Goal: Information Seeking & Learning: Learn about a topic

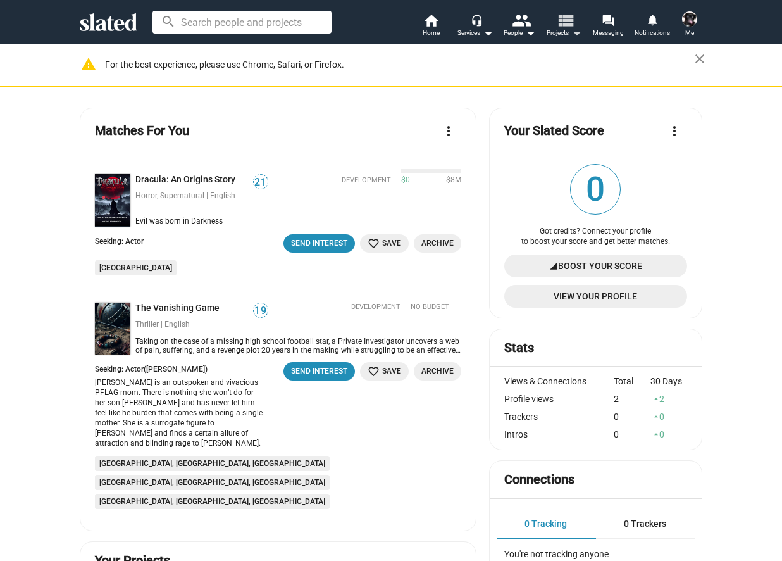
click at [567, 20] on mat-icon "view_list" at bounding box center [565, 20] width 18 height 18
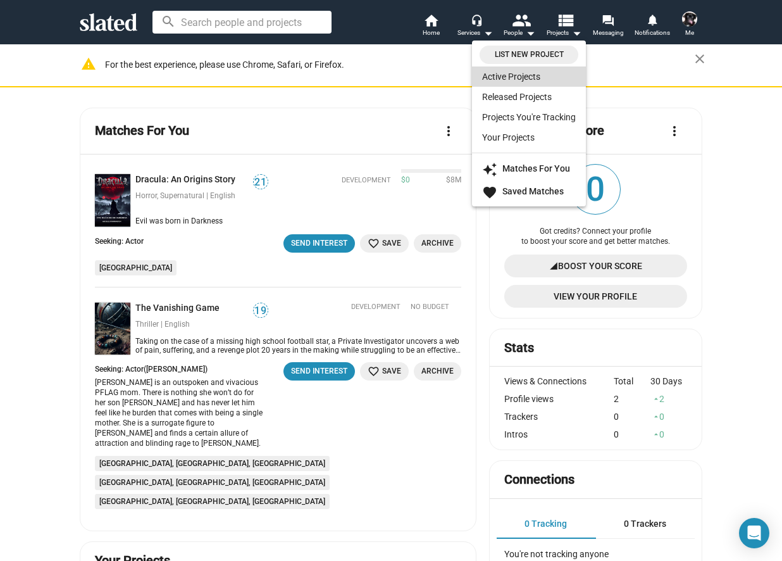
click at [522, 75] on link "Active Projects" at bounding box center [529, 76] width 114 height 20
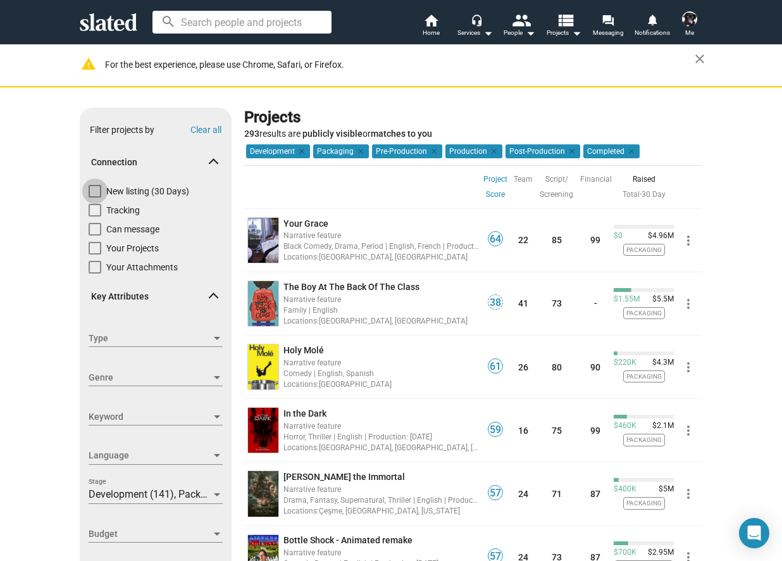
click at [94, 189] on span at bounding box center [95, 191] width 13 height 13
click at [94, 197] on input "New listing (30 Days)" at bounding box center [94, 197] width 1 height 1
checkbox input "true"
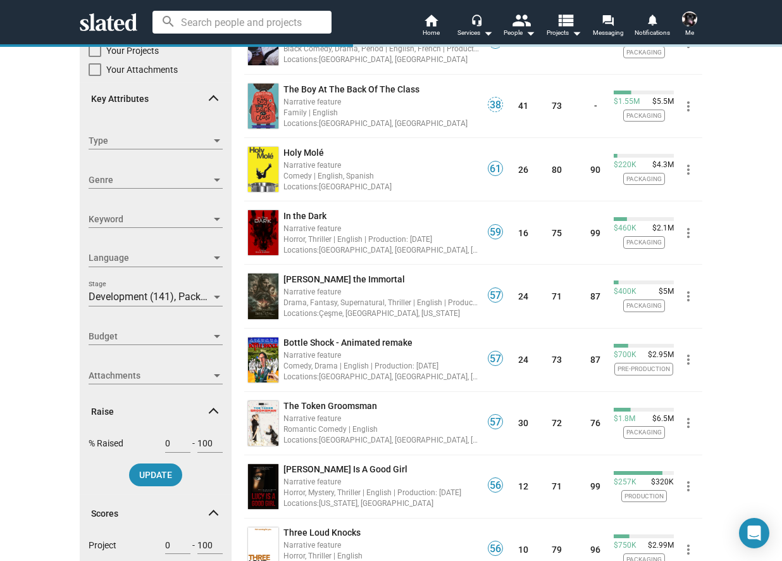
scroll to position [203, 0]
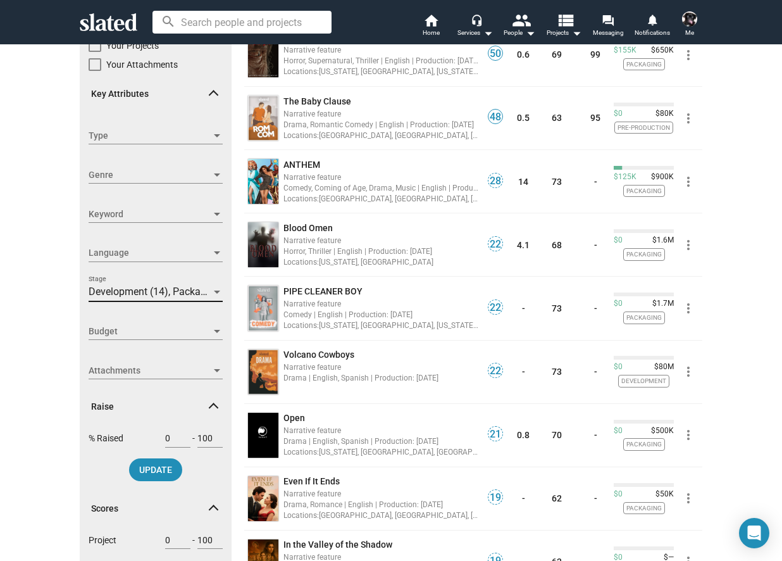
click at [132, 287] on div "Development (14), Packaging (18), Pre-Production (3), Production (1), Post-Prod…" at bounding box center [150, 291] width 123 height 13
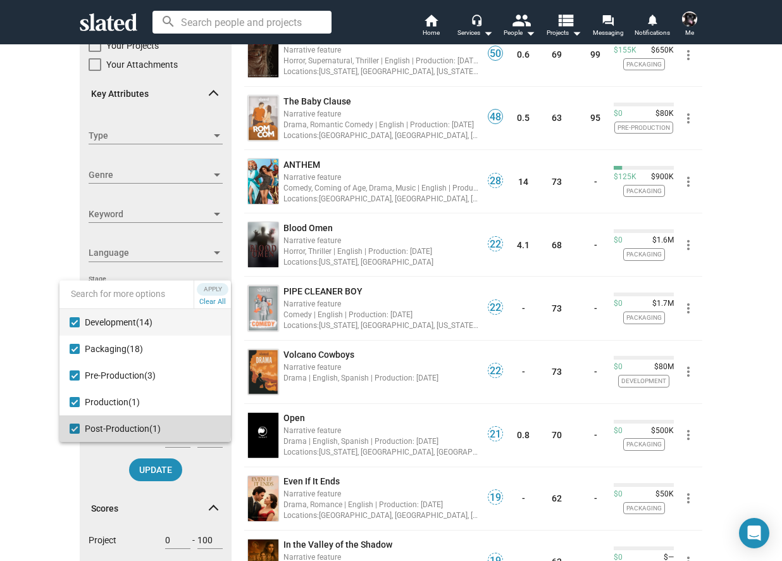
click at [75, 421] on mat-option "Post-Production (1)" at bounding box center [144, 428] width 171 height 27
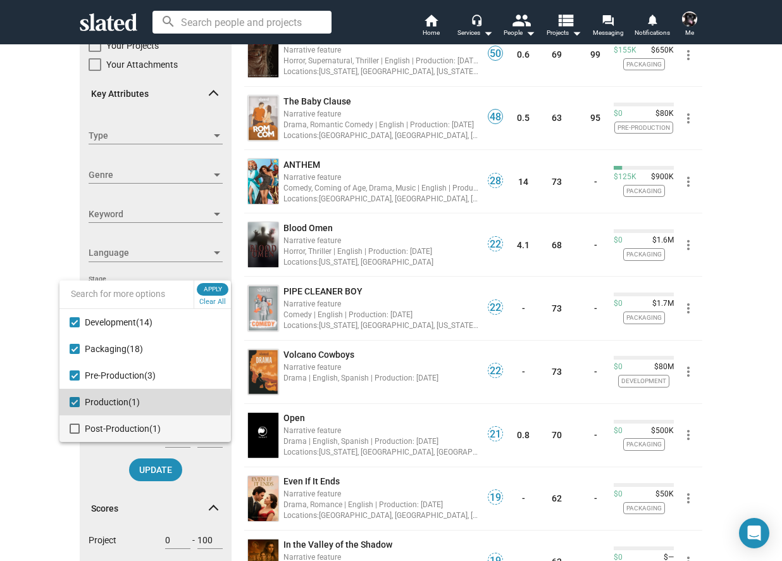
click at [80, 399] on mat-option "Production (1)" at bounding box center [144, 402] width 171 height 27
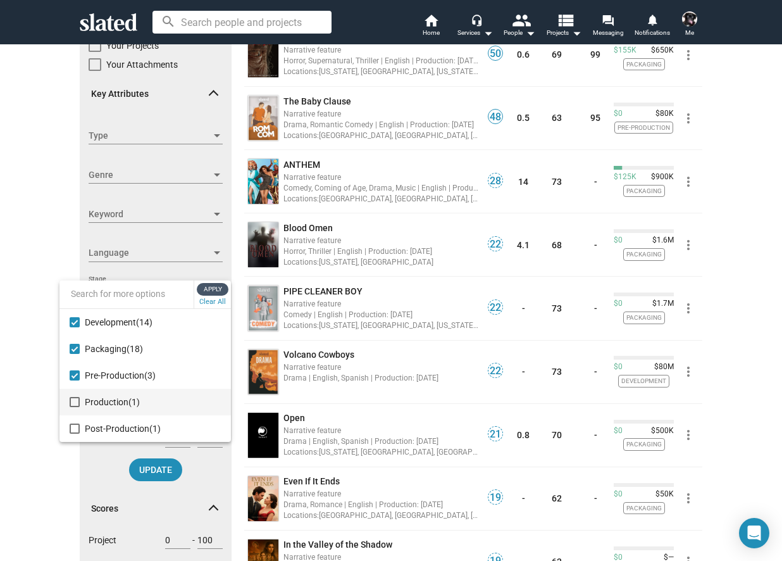
click at [222, 289] on span "Apply" at bounding box center [212, 289] width 23 height 13
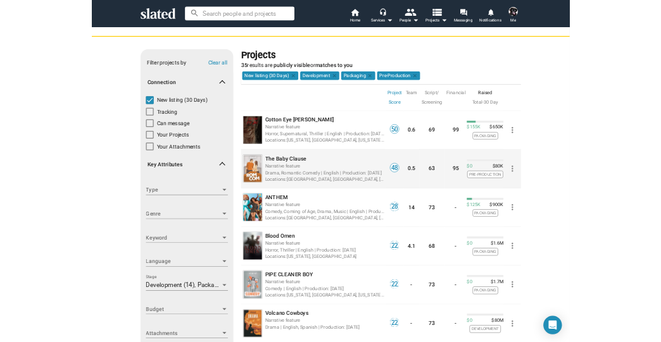
scroll to position [51, 0]
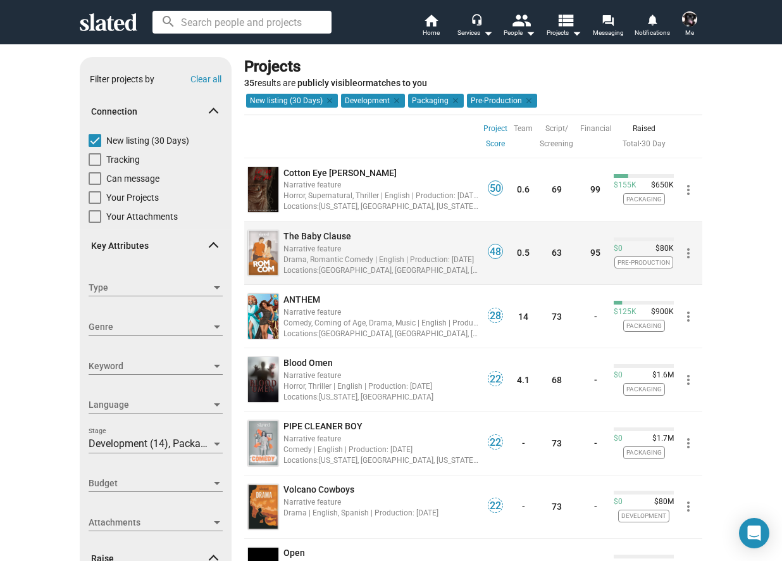
click at [330, 238] on span "The Baby Clause" at bounding box center [318, 236] width 68 height 10
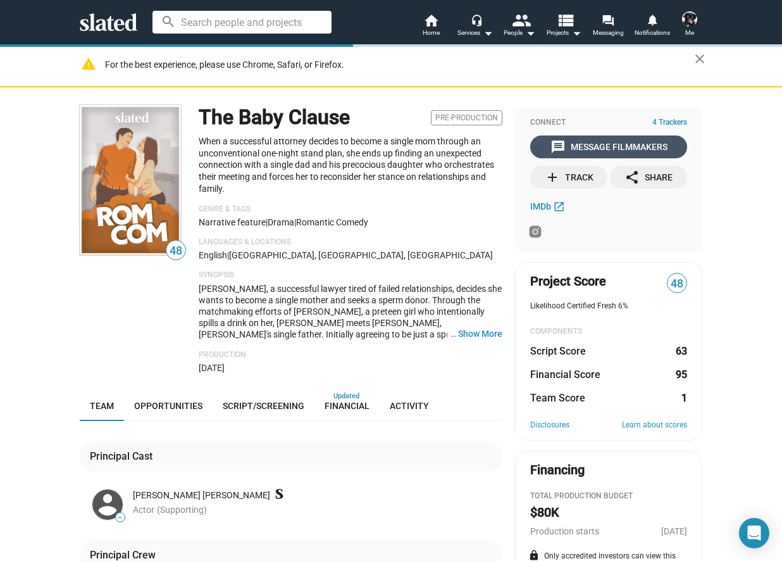
click at [584, 139] on div "message Message Filmmakers" at bounding box center [609, 146] width 117 height 23
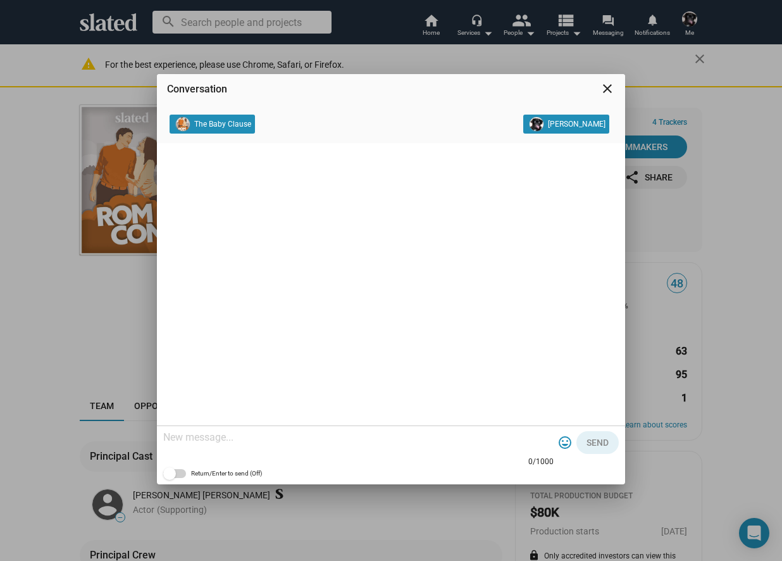
click at [608, 89] on mat-icon "close" at bounding box center [607, 88] width 15 height 15
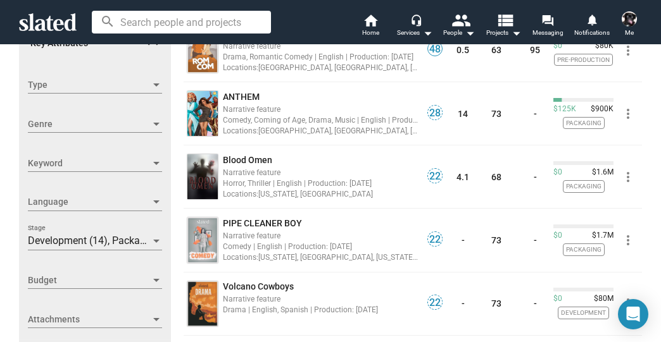
scroll to position [304, 0]
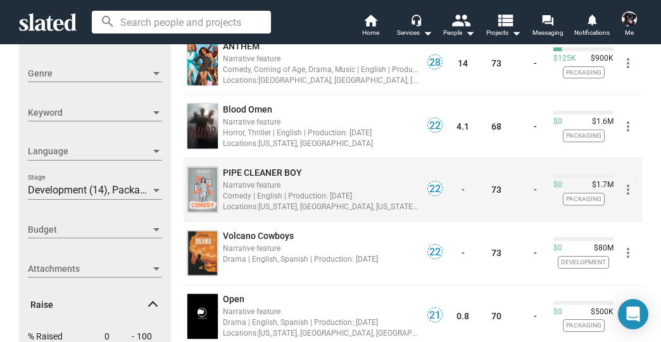
click at [285, 175] on span "PIPE CLEANER BOY" at bounding box center [262, 173] width 79 height 10
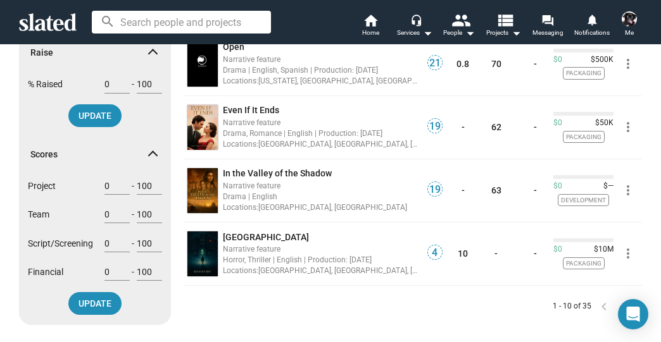
scroll to position [557, 0]
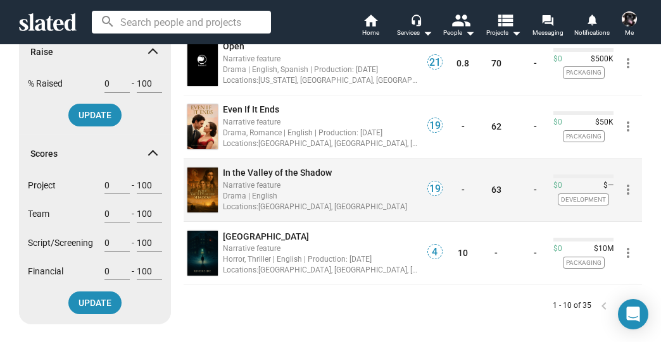
click at [267, 171] on span "In the Valley of the Shadow" at bounding box center [277, 173] width 109 height 10
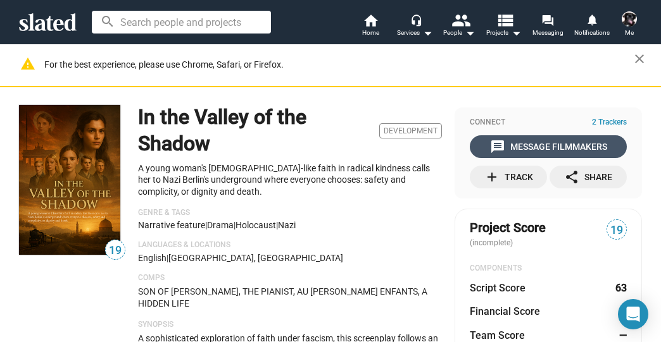
click at [547, 149] on div "message Message Filmmakers" at bounding box center [548, 146] width 117 height 23
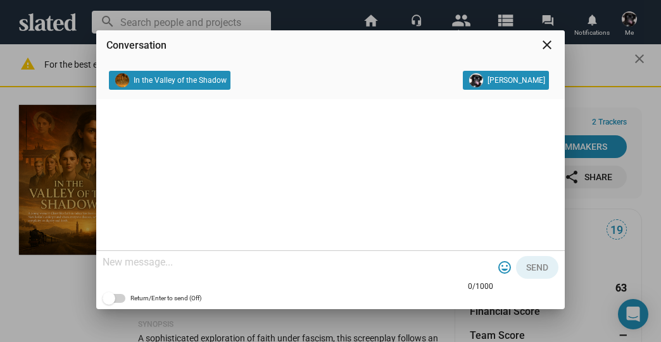
drag, startPoint x: 550, startPoint y: 41, endPoint x: 478, endPoint y: 76, distance: 79.8
click at [549, 41] on mat-icon "close" at bounding box center [546, 44] width 15 height 15
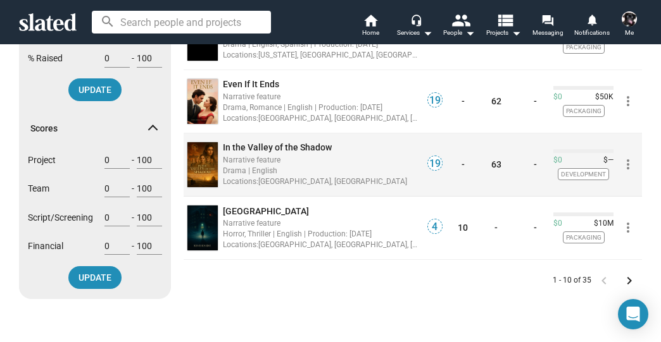
scroll to position [608, 0]
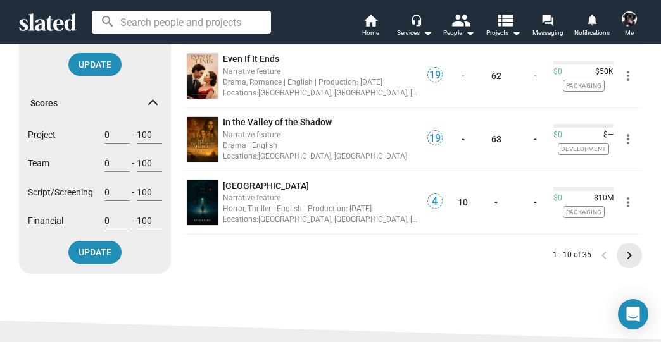
click at [628, 252] on mat-icon "keyboard_arrow_right" at bounding box center [628, 255] width 15 height 15
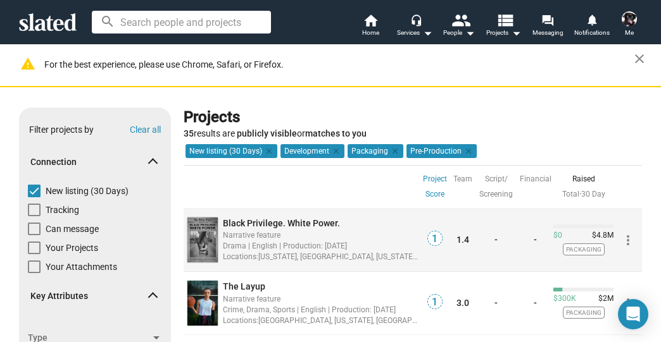
click at [317, 223] on span "Black Privilege. White Power." at bounding box center [281, 223] width 117 height 10
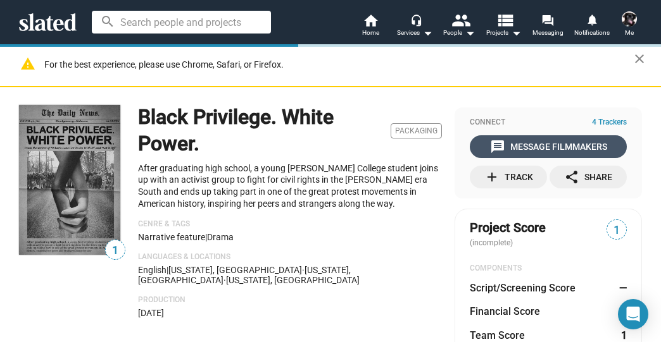
click at [532, 147] on div "message Message Filmmakers" at bounding box center [548, 146] width 117 height 23
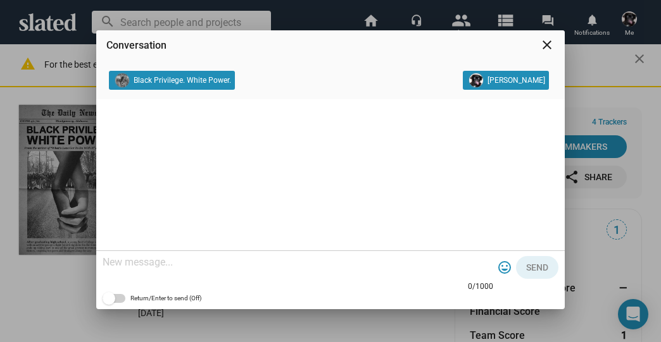
drag, startPoint x: 545, startPoint y: 42, endPoint x: 547, endPoint y: 48, distance: 6.5
click at [545, 42] on mat-icon "close" at bounding box center [546, 44] width 15 height 15
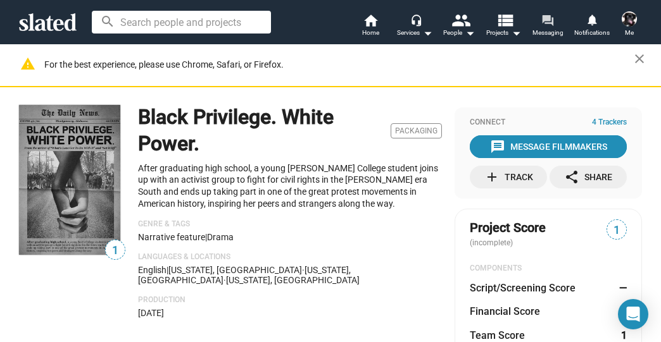
click at [547, 19] on mat-icon "forum" at bounding box center [547, 20] width 12 height 12
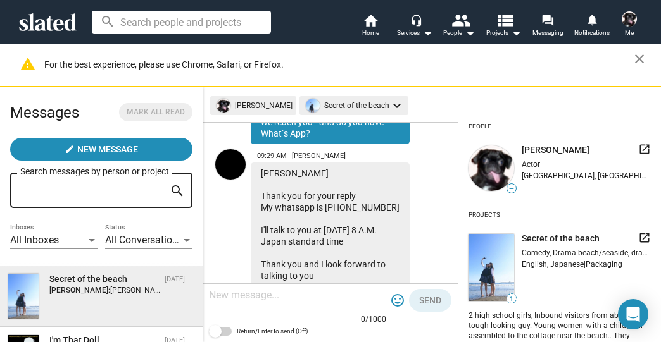
scroll to position [556, 0]
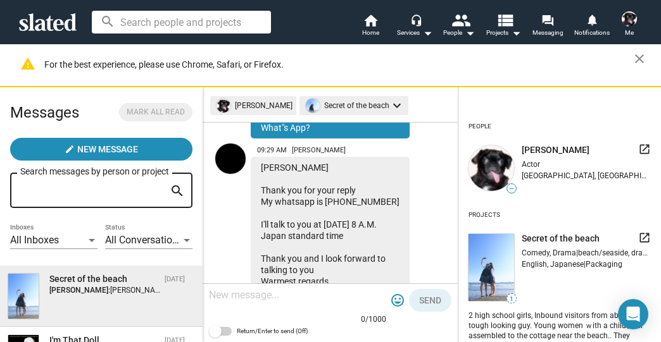
drag, startPoint x: 308, startPoint y: 206, endPoint x: 268, endPoint y: 206, distance: 40.5
click at [268, 206] on div "[PERSON_NAME] Thank you for your reply My whatsapp is [PHONE_NUMBER] I'll talk …" at bounding box center [330, 333] width 159 height 352
drag, startPoint x: 268, startPoint y: 206, endPoint x: 306, endPoint y: 203, distance: 38.1
click at [306, 203] on div "[PERSON_NAME] Thank you for your reply My whatsapp is [PHONE_NUMBER] I'll talk …" at bounding box center [330, 333] width 159 height 352
drag, startPoint x: 306, startPoint y: 197, endPoint x: 250, endPoint y: 190, distance: 56.2
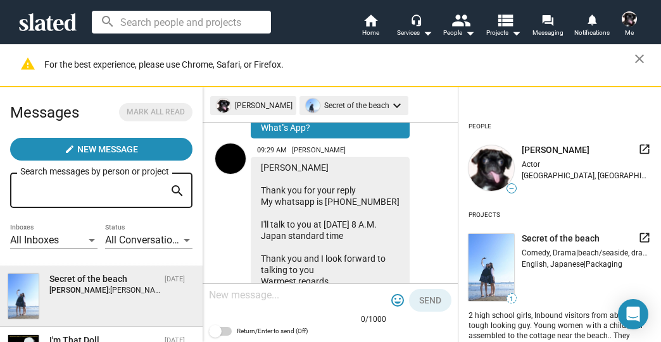
click at [250, 190] on div "09:29 AM [PERSON_NAME] Thank you for your reply My whatsapp is [PHONE_NUMBER] I…" at bounding box center [330, 324] width 235 height 370
copy div "My whatsapp is [PHONE_NUMBER]"
click at [311, 203] on div "[PERSON_NAME] Thank you for your reply My whatsapp is [PHONE_NUMBER] I'll talk …" at bounding box center [330, 333] width 159 height 352
drag, startPoint x: 310, startPoint y: 203, endPoint x: 255, endPoint y: 190, distance: 56.5
click at [255, 190] on div "[PERSON_NAME] Thank you for your reply My whatsapp is [PHONE_NUMBER] I'll talk …" at bounding box center [330, 333] width 159 height 352
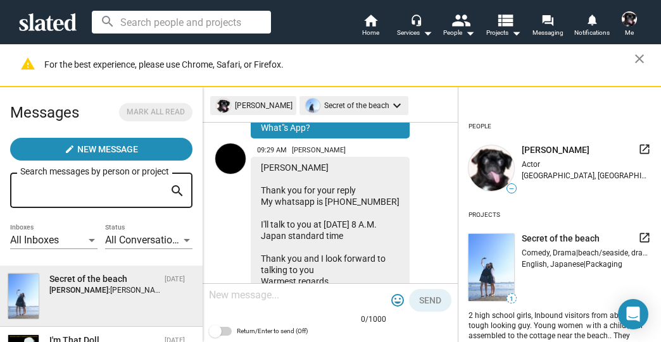
copy div "My whatsapp is [PHONE_NUMBER]"
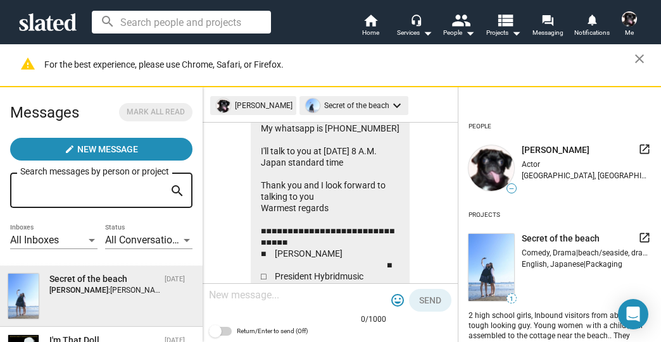
scroll to position [51, 0]
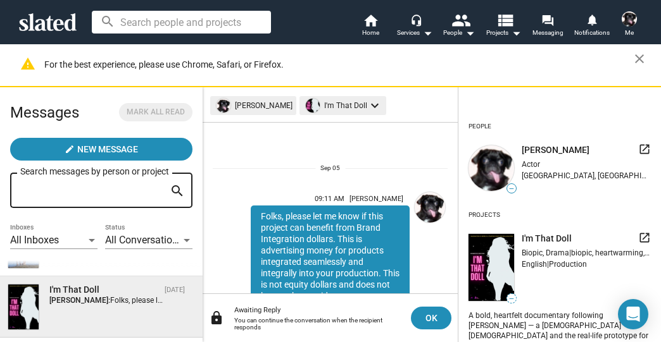
drag, startPoint x: 358, startPoint y: 236, endPoint x: 256, endPoint y: 211, distance: 104.8
click at [256, 211] on div "Folks, please let me know if this project can benefit from Brand Integration do…" at bounding box center [330, 319] width 159 height 227
copy div "Folks, please let me know if this project can benefit from Brand Integration do…"
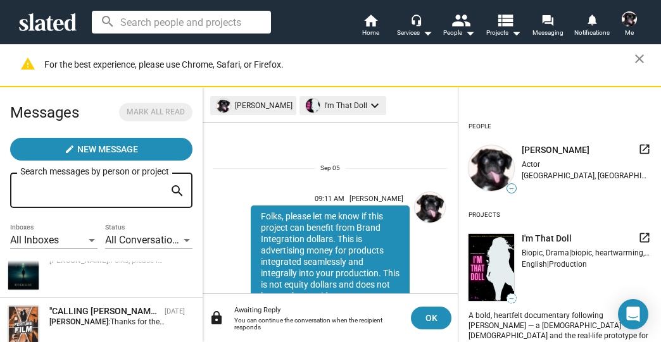
scroll to position [152, 0]
click at [500, 17] on mat-icon "view_list" at bounding box center [504, 20] width 18 height 18
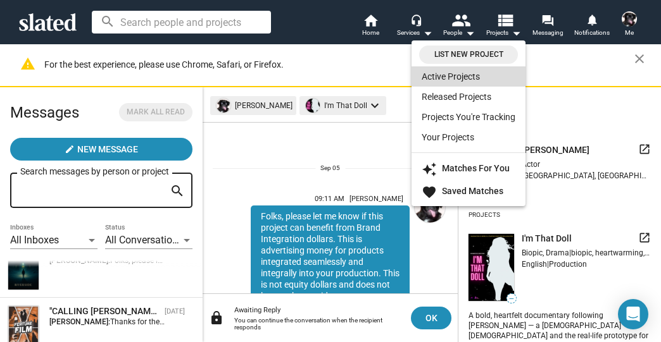
click at [445, 78] on link "Active Projects" at bounding box center [468, 76] width 114 height 20
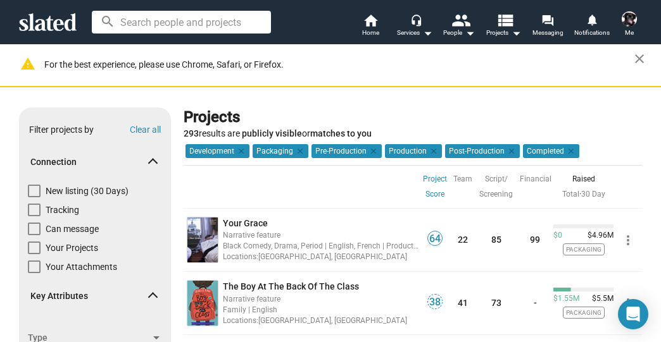
click at [32, 191] on span at bounding box center [34, 191] width 13 height 13
click at [34, 197] on input "New listing (30 Days)" at bounding box center [34, 197] width 1 height 1
checkbox input "true"
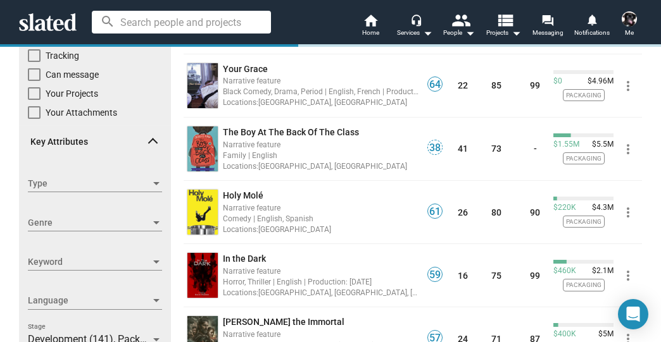
scroll to position [203, 0]
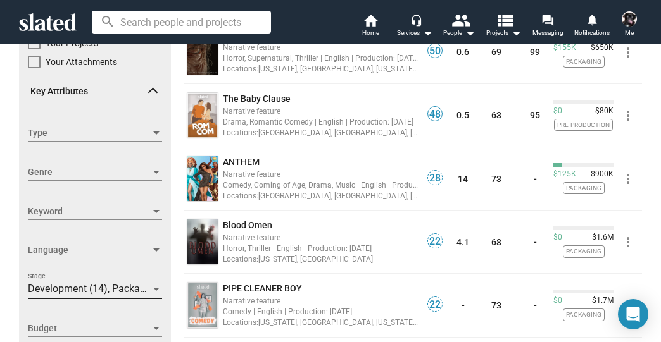
click at [70, 294] on span "Development (14), Packaging (18), Pre-Production (3), Production (1), Post-Prod…" at bounding box center [226, 289] width 397 height 12
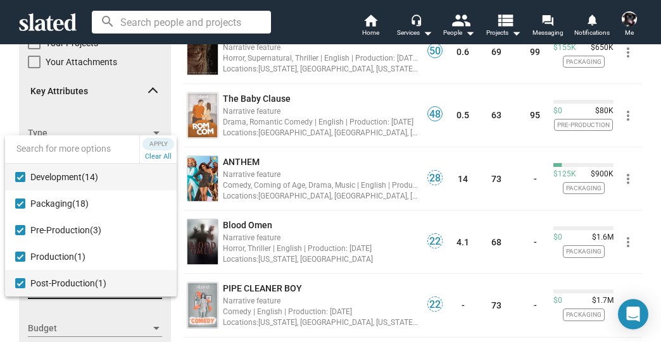
click at [15, 281] on mat-pseudo-checkbox at bounding box center [20, 283] width 10 height 10
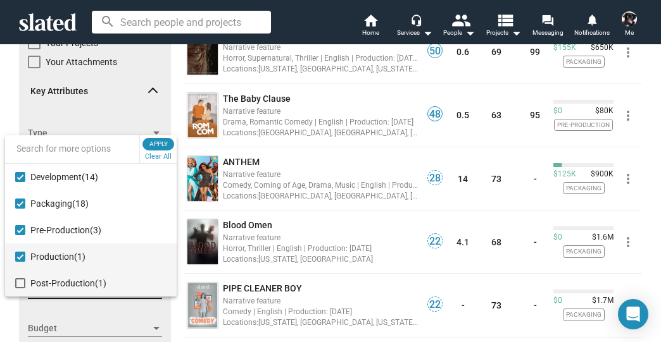
click at [22, 259] on mat-pseudo-checkbox at bounding box center [20, 257] width 10 height 10
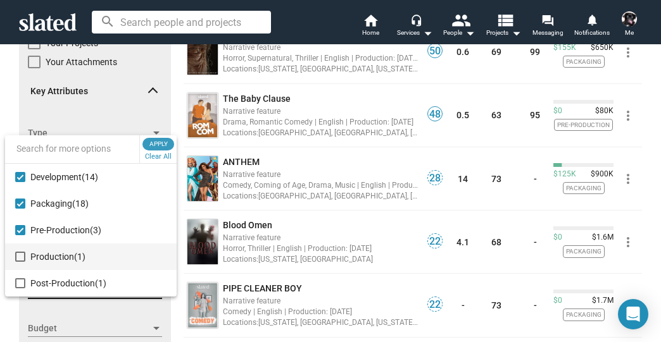
click at [161, 143] on span "Apply" at bounding box center [158, 144] width 23 height 13
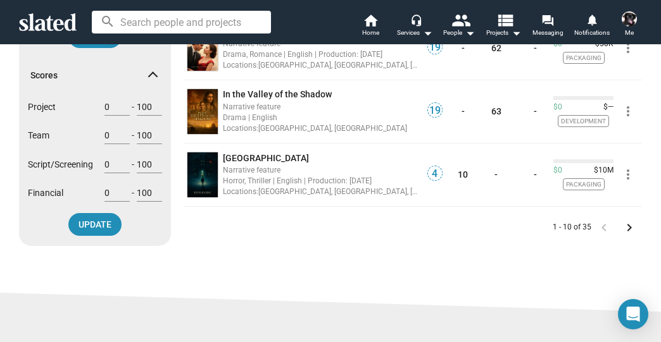
scroll to position [658, 0]
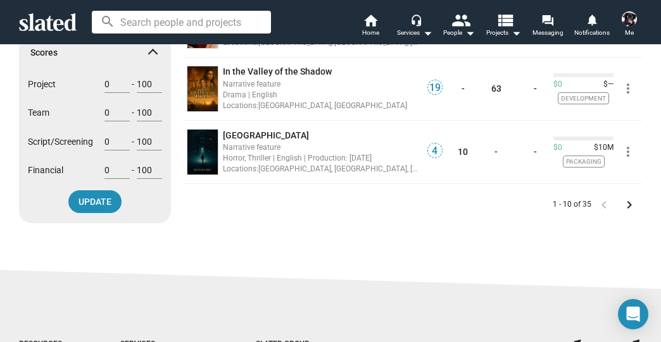
click at [625, 205] on mat-icon "keyboard_arrow_right" at bounding box center [628, 204] width 15 height 15
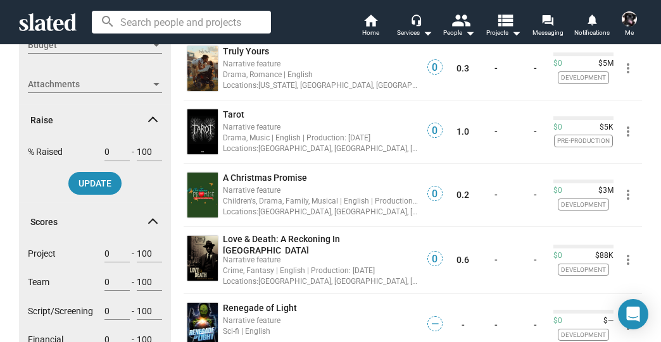
scroll to position [506, 0]
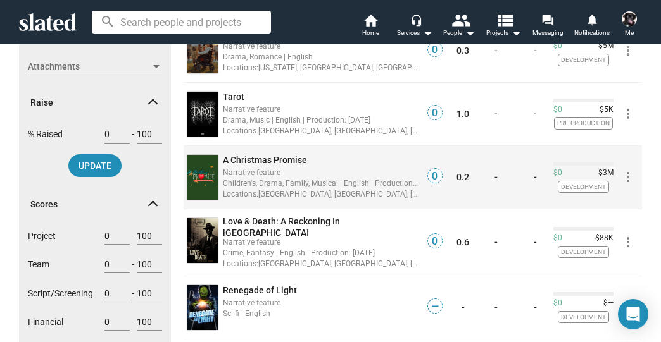
click at [273, 159] on span "A Christmas Promise" at bounding box center [265, 160] width 84 height 10
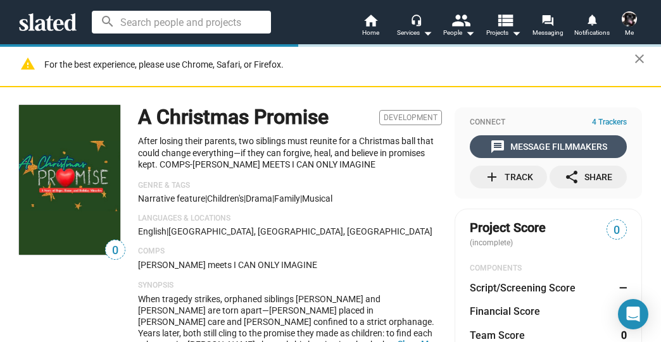
click at [575, 148] on div "message Message Filmmakers" at bounding box center [548, 146] width 117 height 23
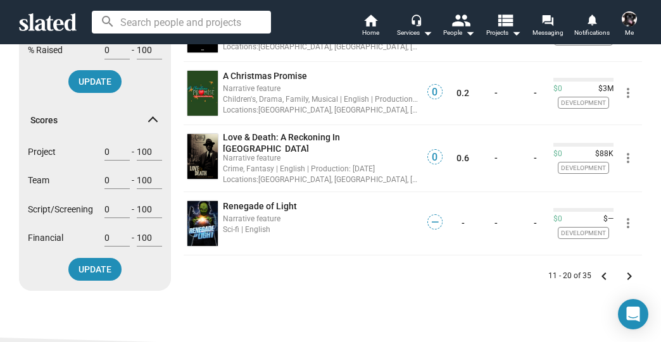
scroll to position [608, 0]
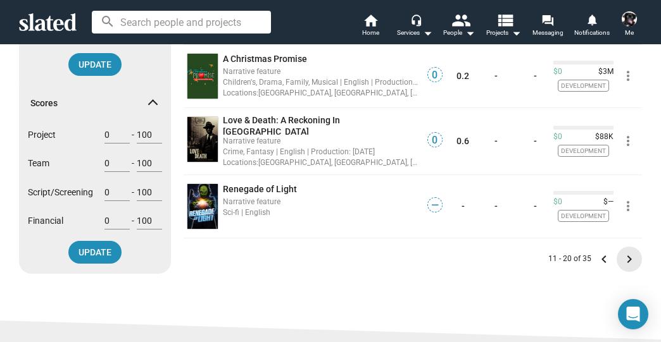
click at [625, 252] on mat-icon "keyboard_arrow_right" at bounding box center [628, 259] width 15 height 15
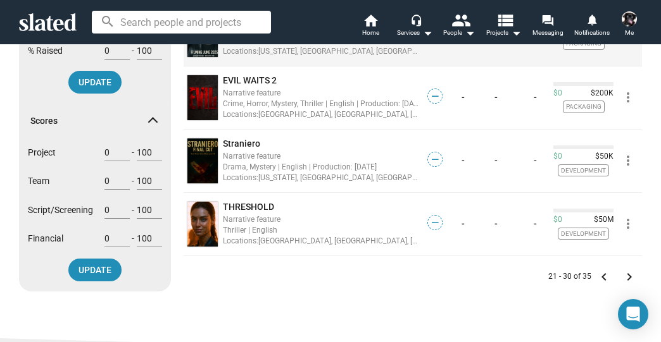
scroll to position [608, 0]
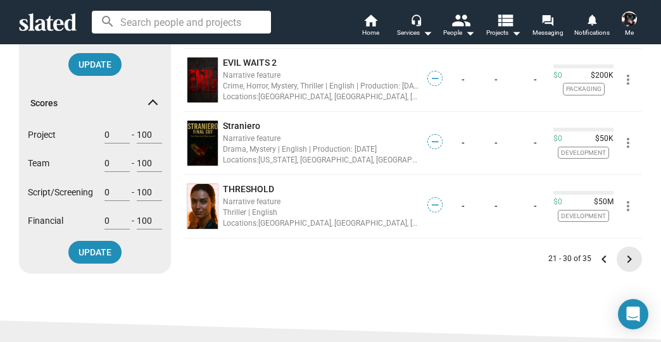
click at [626, 258] on mat-icon "keyboard_arrow_right" at bounding box center [628, 259] width 15 height 15
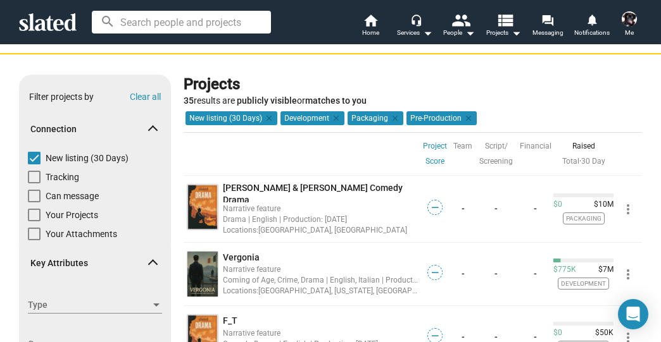
scroll to position [51, 0]
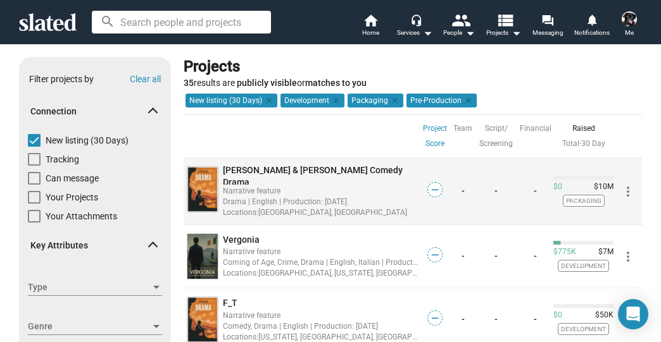
click at [304, 175] on span "[PERSON_NAME] & [PERSON_NAME] Comedy Drama" at bounding box center [313, 176] width 180 height 22
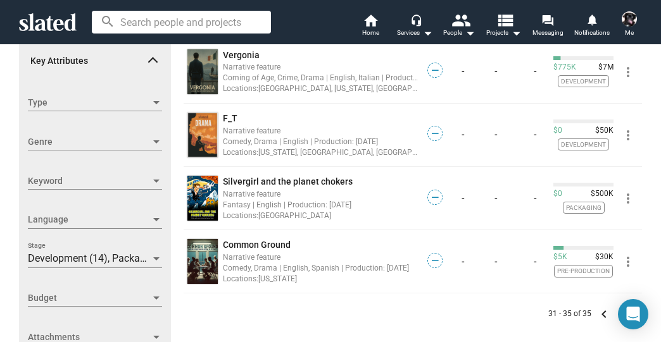
scroll to position [253, 0]
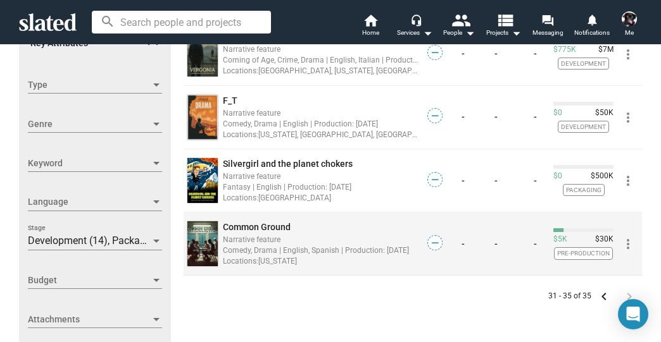
click at [238, 223] on span "Common Ground" at bounding box center [257, 227] width 68 height 10
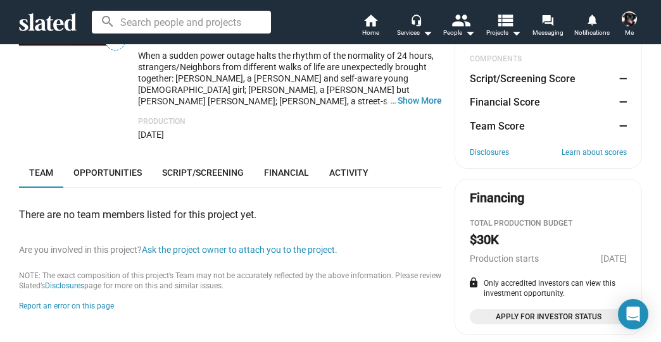
scroll to position [203, 0]
